Goal: Task Accomplishment & Management: Complete application form

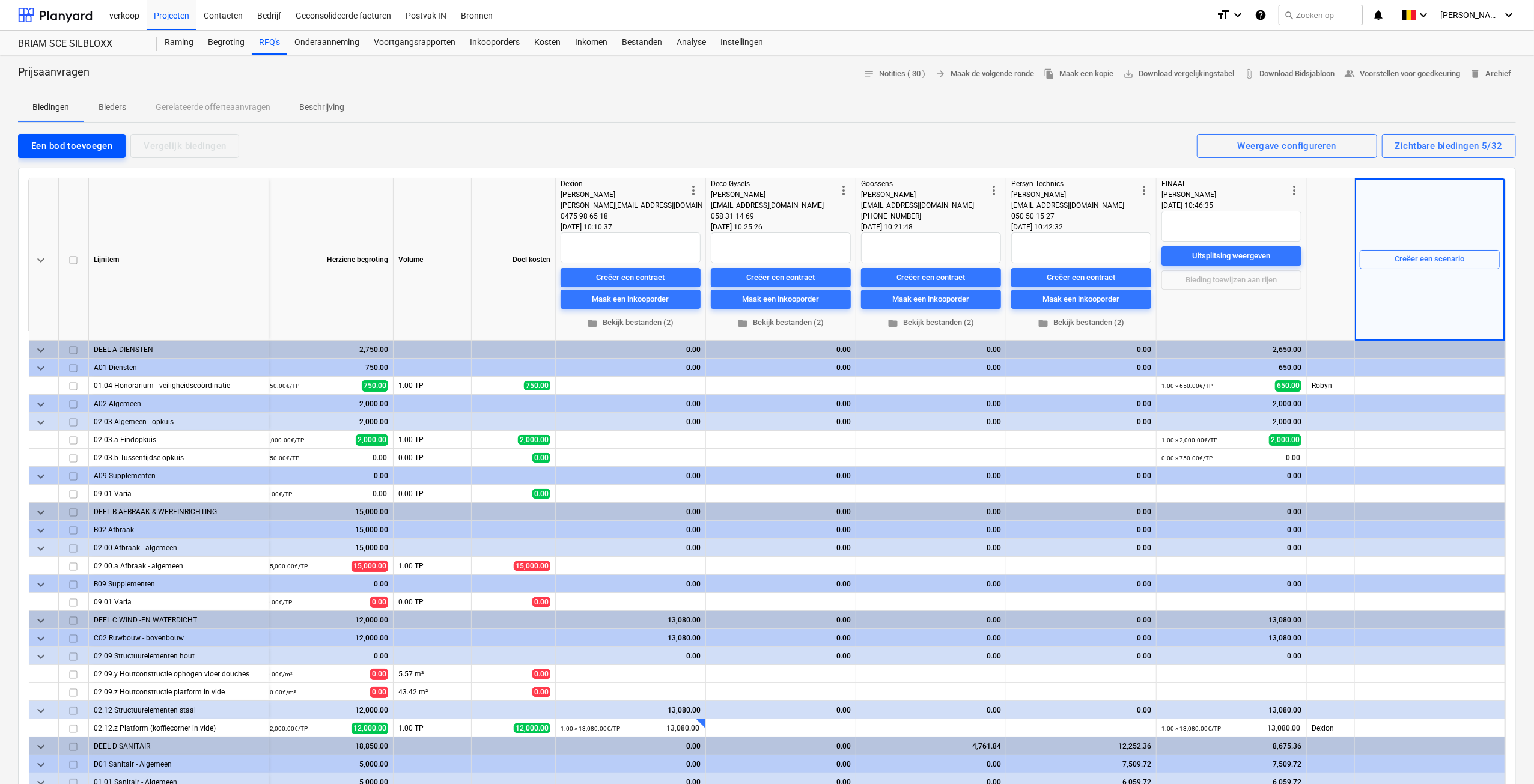
click at [43, 138] on div "Een bod toevoegen" at bounding box center [71, 146] width 81 height 16
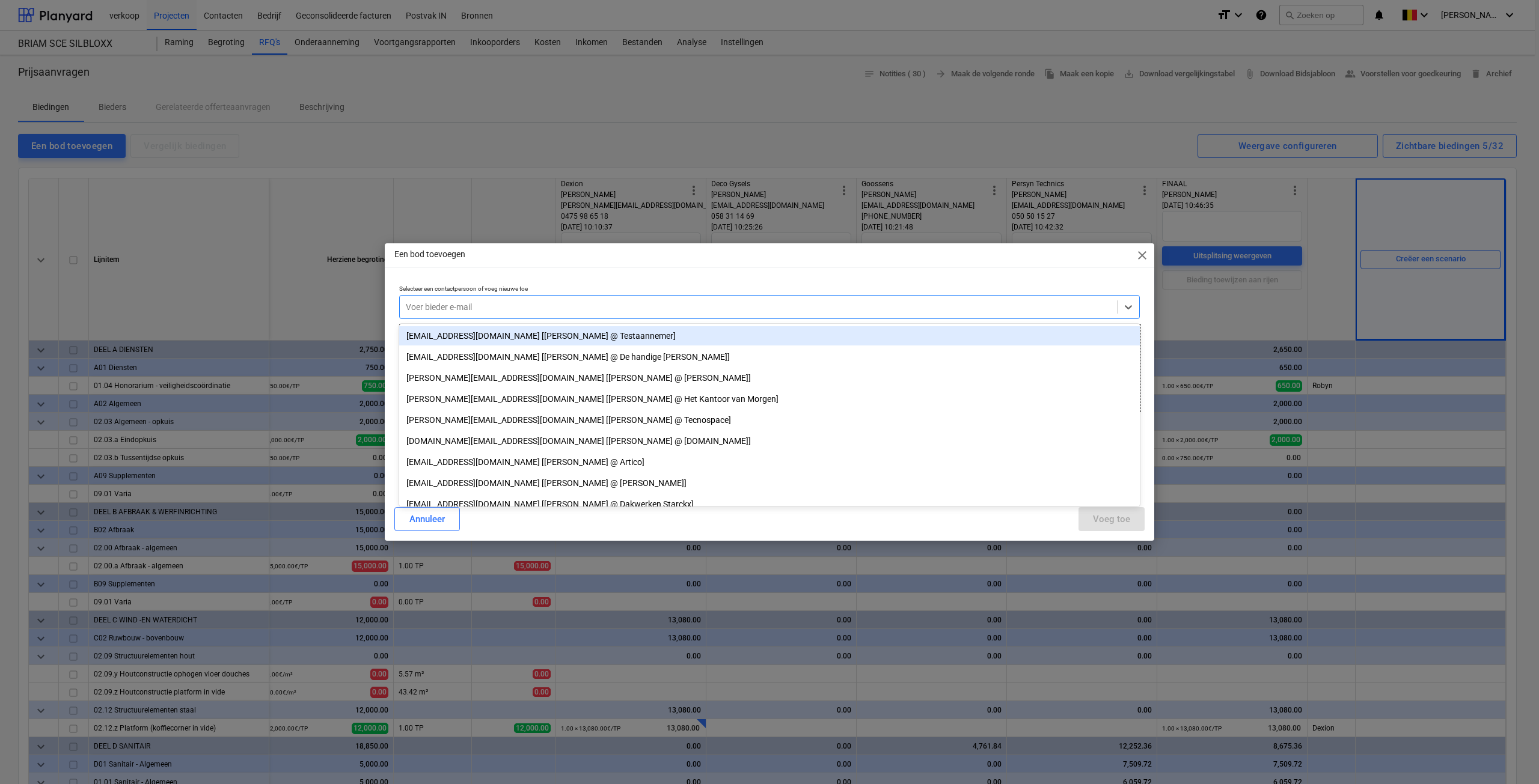
click at [457, 311] on div at bounding box center [759, 307] width 705 height 12
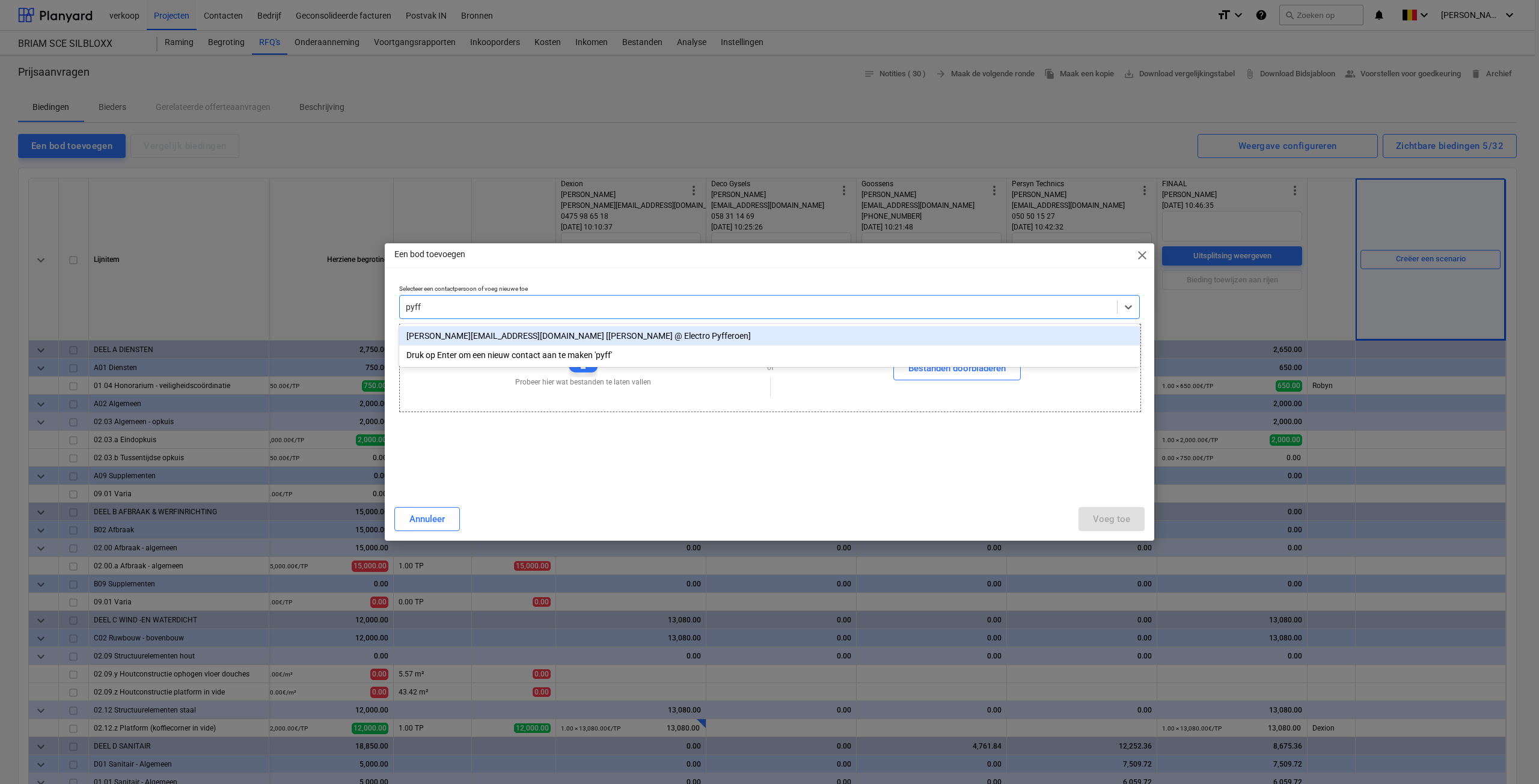
type input "pyffe"
click at [470, 334] on div "[PERSON_NAME][EMAIL_ADDRESS][DOMAIN_NAME] [[PERSON_NAME] @ Electro Pyfferoen]" at bounding box center [770, 335] width 741 height 19
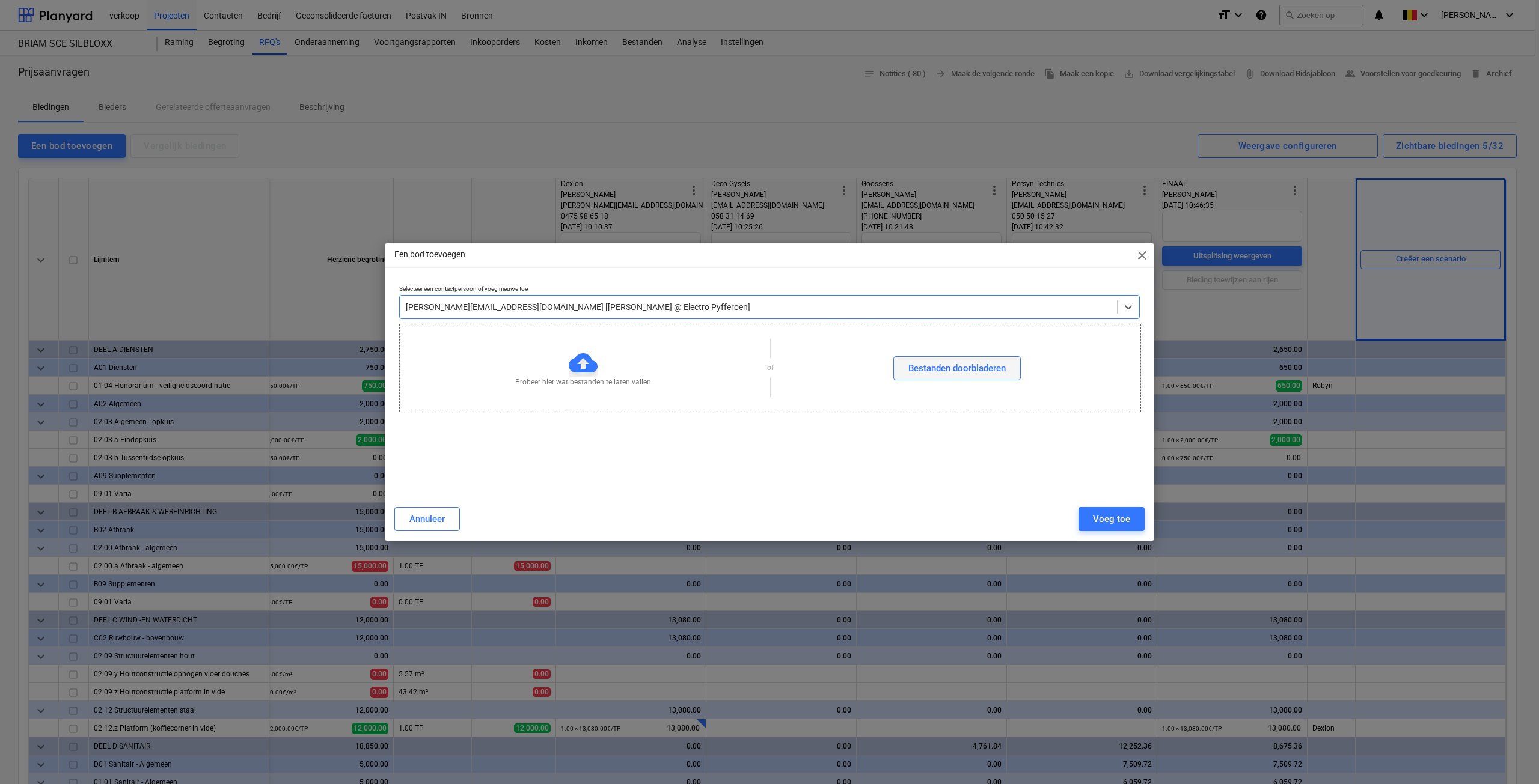
click at [925, 361] on div "Bestanden doorbladeren" at bounding box center [957, 368] width 97 height 16
click at [1103, 517] on div "Voeg toe" at bounding box center [1111, 519] width 38 height 16
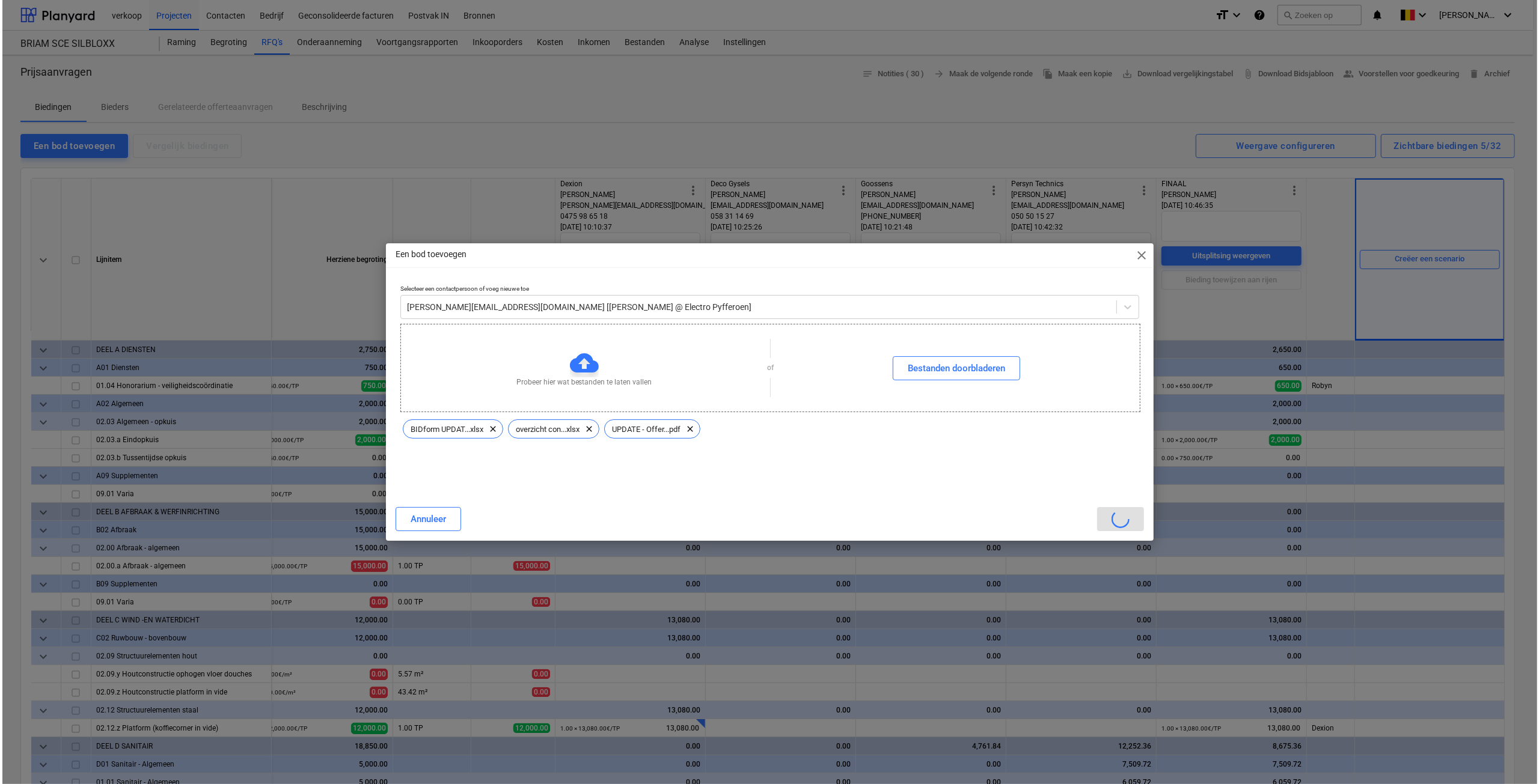
scroll to position [0, 25]
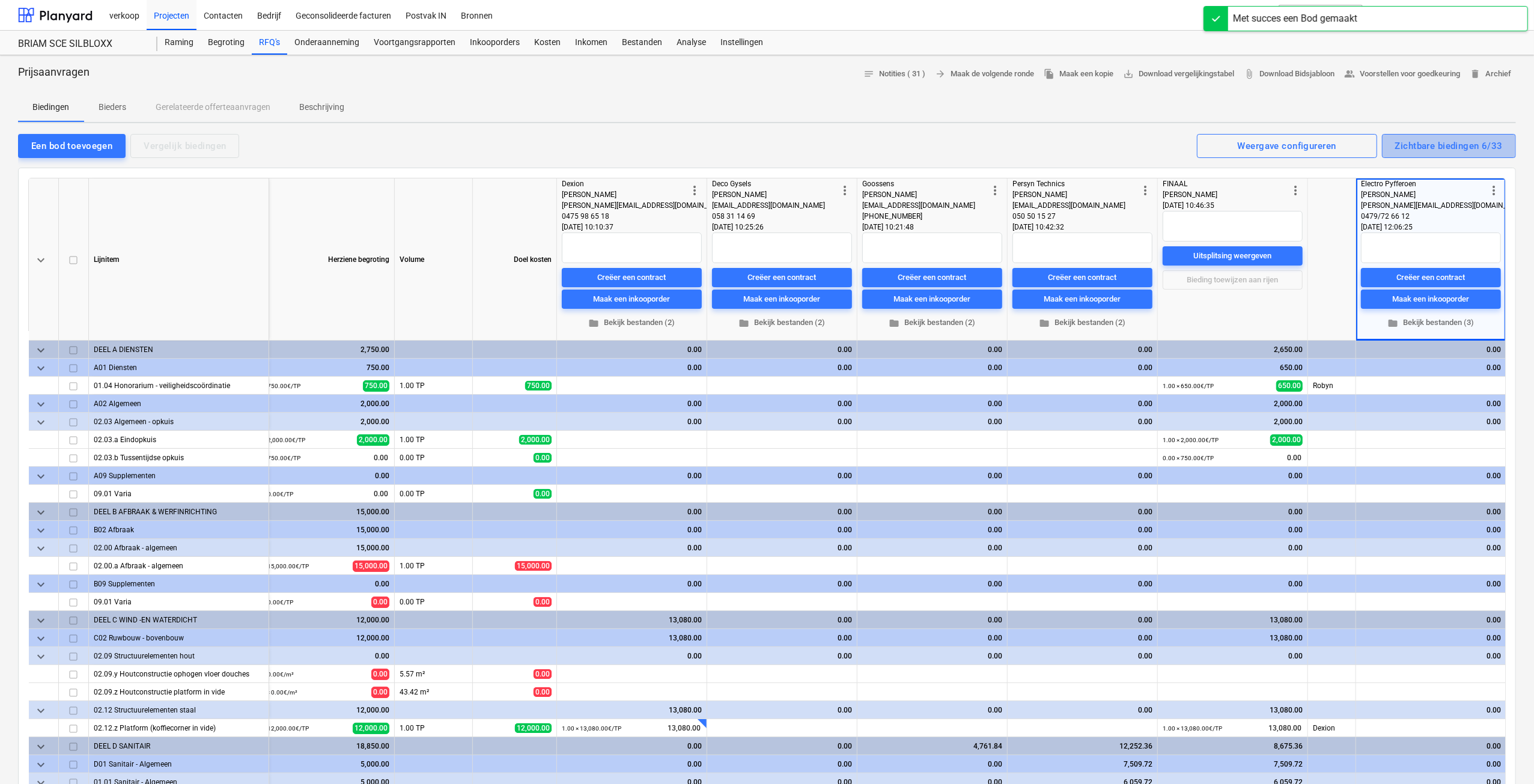
click at [1471, 148] on div "Zichtbare biedingen 6/33" at bounding box center [1449, 146] width 107 height 16
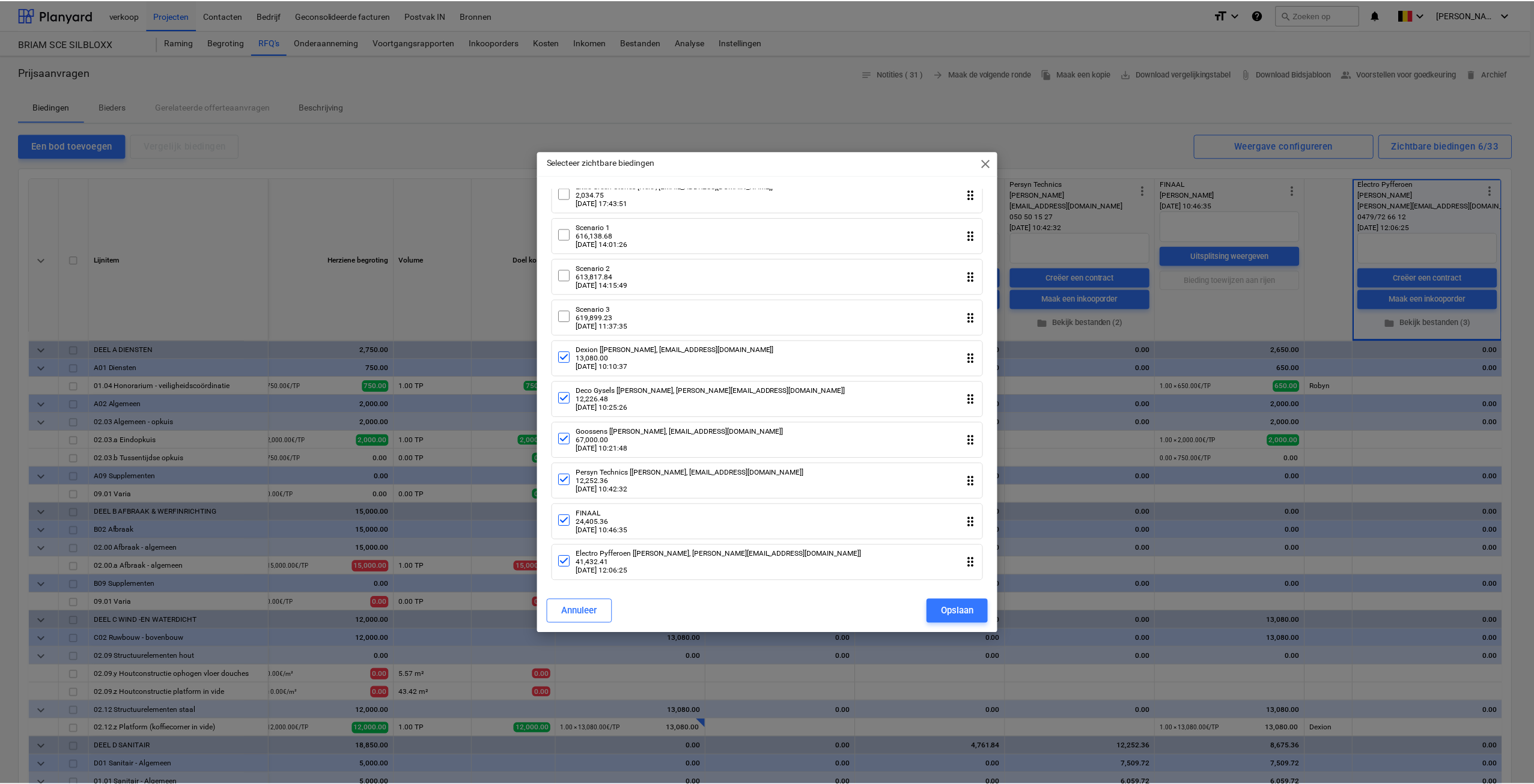
scroll to position [982, 0]
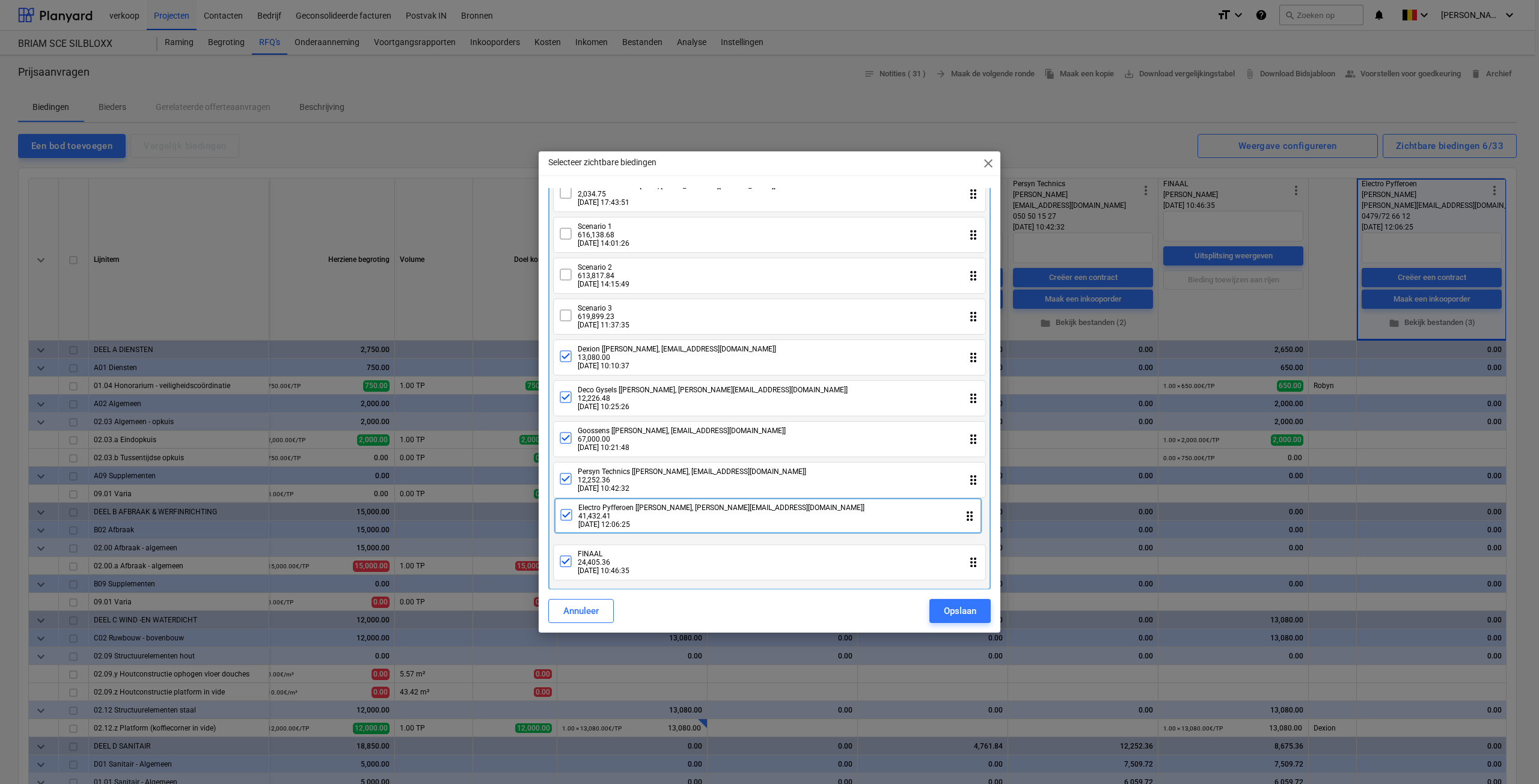
drag, startPoint x: 660, startPoint y: 565, endPoint x: 661, endPoint y: 514, distance: 51.0
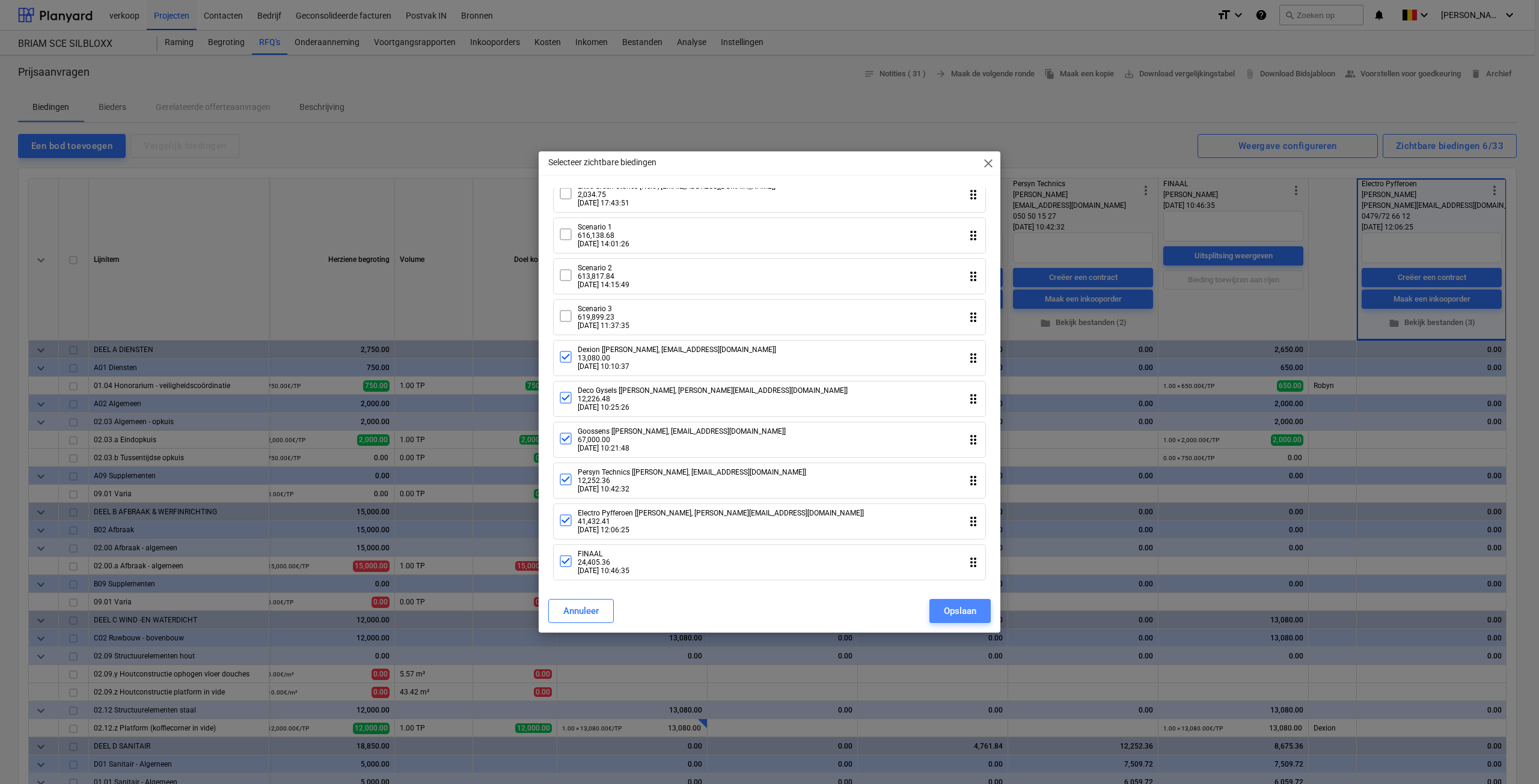
click at [944, 611] on div "Opslaan" at bounding box center [959, 611] width 33 height 16
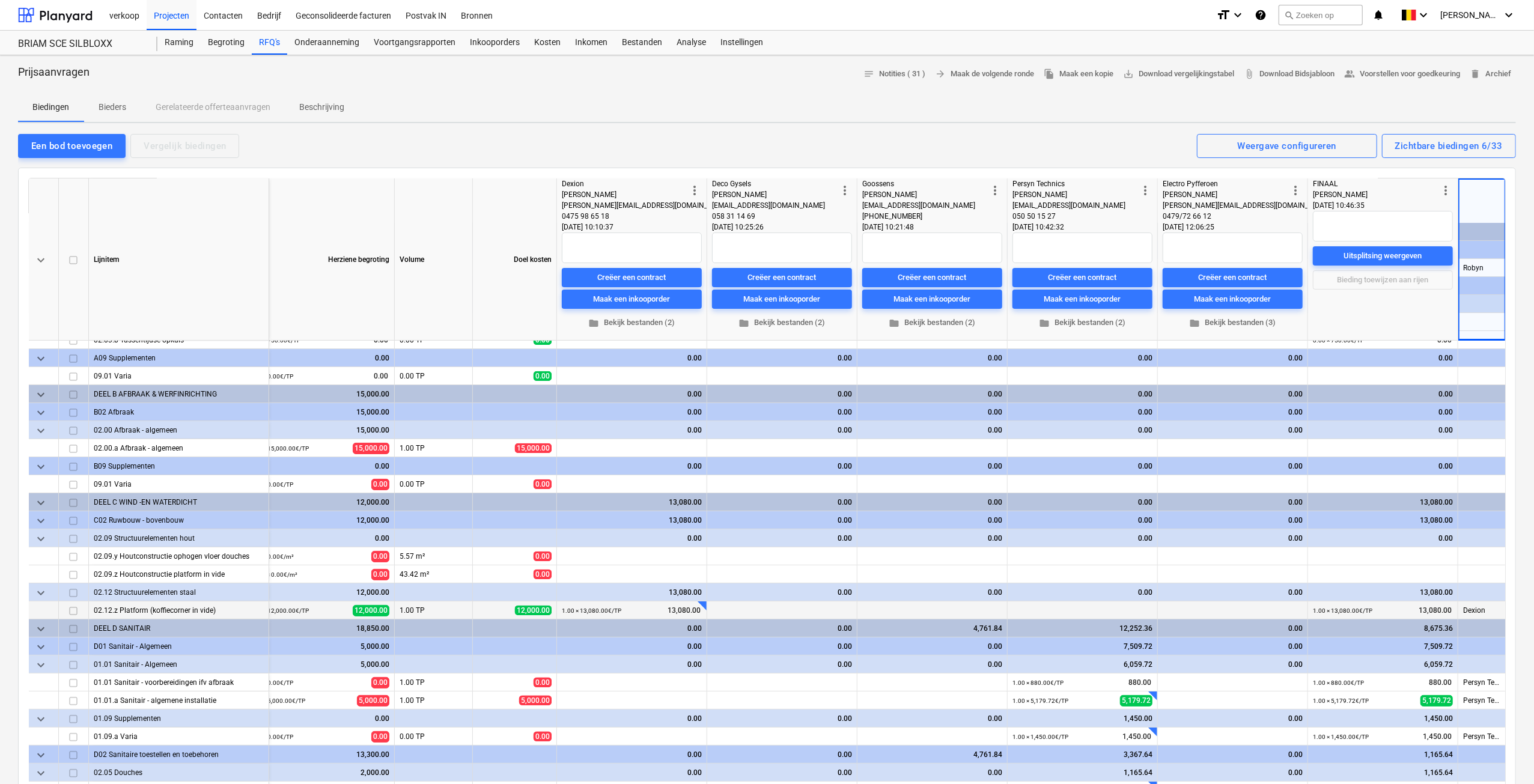
scroll to position [120, 25]
